Goal: Find specific page/section: Find specific page/section

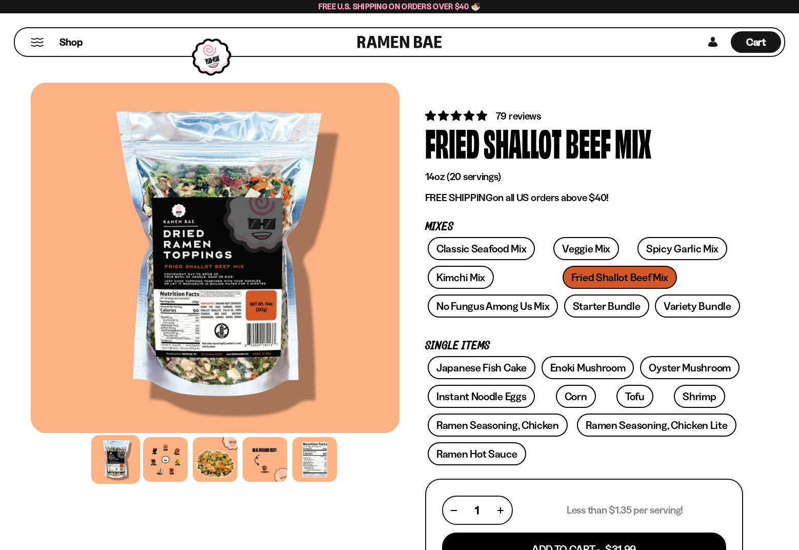
drag, startPoint x: 649, startPoint y: 140, endPoint x: 642, endPoint y: 141, distance: 6.2
click at [649, 140] on div "Mix" at bounding box center [633, 142] width 36 height 38
click at [647, 140] on div "Mix" at bounding box center [633, 142] width 36 height 38
drag, startPoint x: 642, startPoint y: 141, endPoint x: 633, endPoint y: 141, distance: 9.2
click at [640, 141] on div "Mix" at bounding box center [633, 142] width 36 height 38
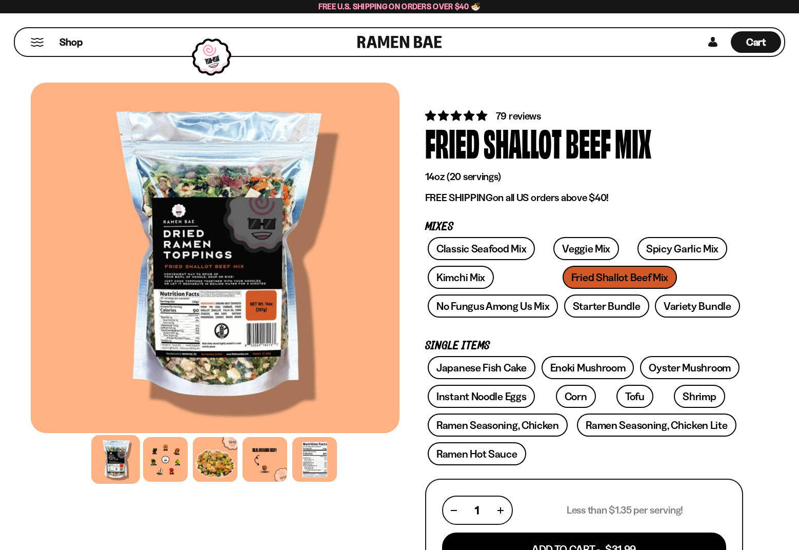
click at [637, 141] on div "Mix" at bounding box center [633, 142] width 36 height 38
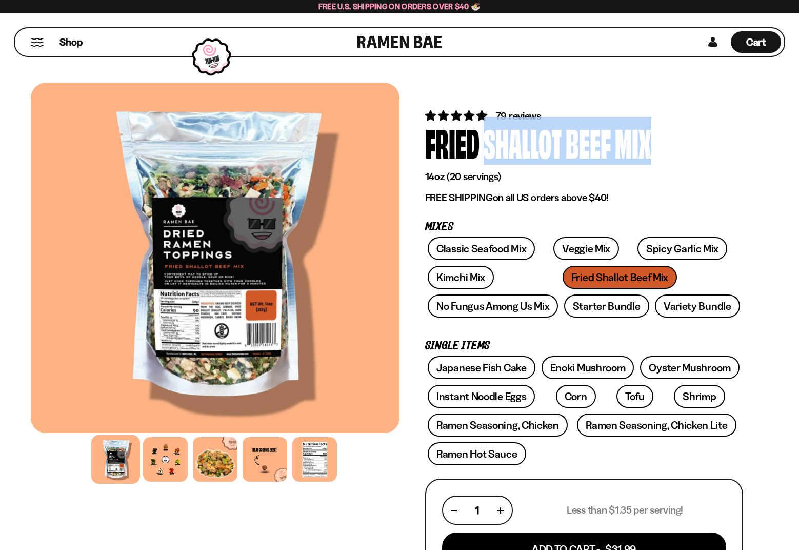
drag, startPoint x: 633, startPoint y: 141, endPoint x: 499, endPoint y: 144, distance: 134.4
click at [509, 144] on div "Fried Shallot Beef Mix" at bounding box center [584, 142] width 318 height 38
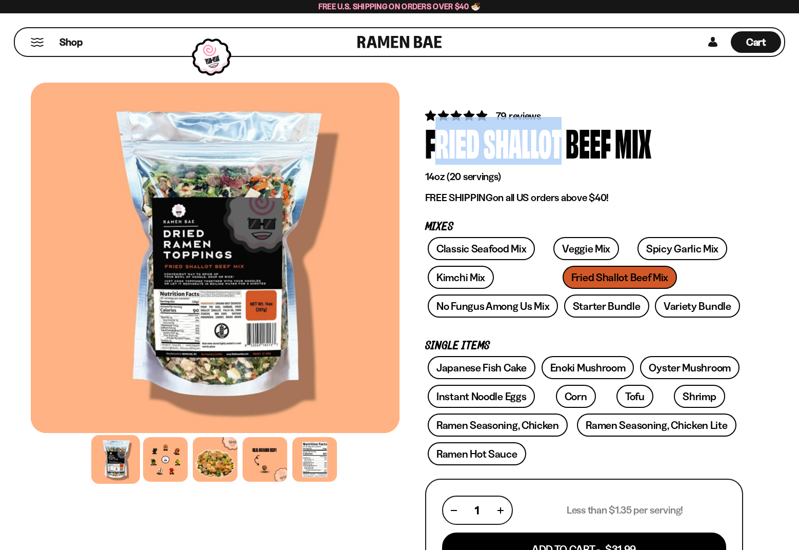
drag, startPoint x: 499, startPoint y: 144, endPoint x: 469, endPoint y: 144, distance: 30.3
click at [471, 144] on div "Fried Shallot Beef Mix" at bounding box center [584, 142] width 318 height 38
click at [469, 144] on div "Fried" at bounding box center [452, 142] width 54 height 38
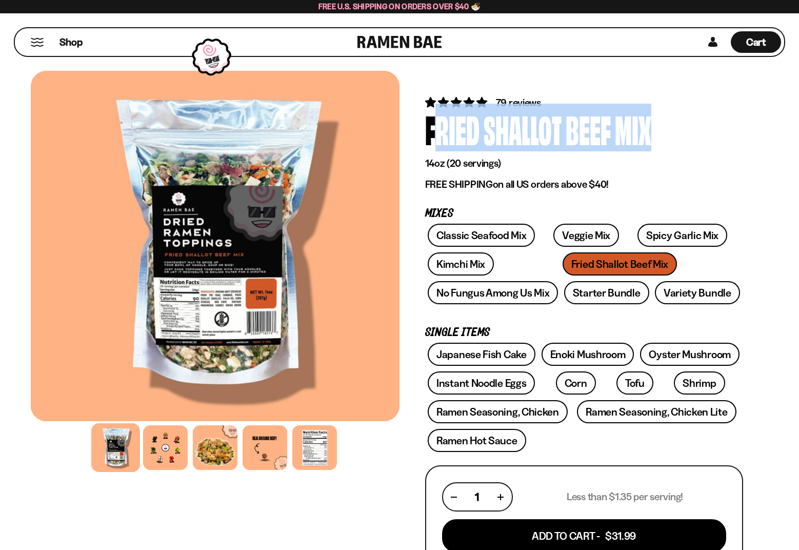
drag, startPoint x: 655, startPoint y: 129, endPoint x: 430, endPoint y: 132, distance: 225.6
click at [429, 132] on div "Fried Shallot Beef Mix" at bounding box center [584, 129] width 318 height 38
copy div "Fried Shallot Beef Mix"
